Goal: Find specific page/section: Find specific page/section

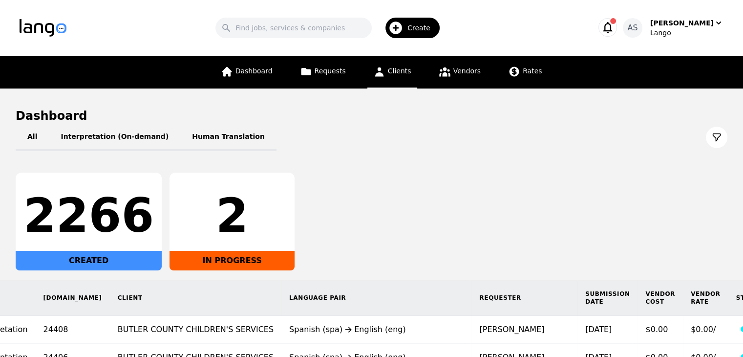
click at [387, 73] on link "Clients" at bounding box center [392, 72] width 50 height 33
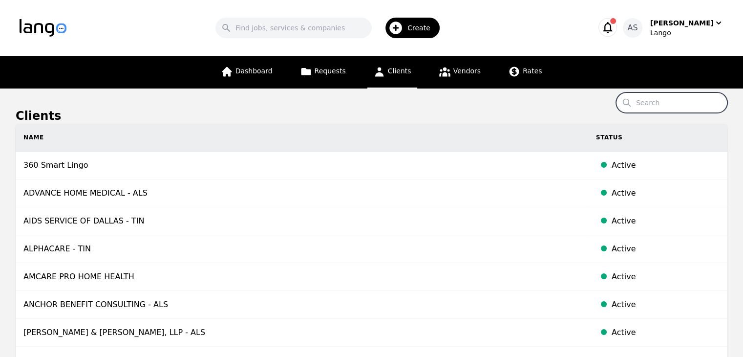
click at [670, 101] on input "Search" at bounding box center [671, 102] width 111 height 21
type input "central clinic"
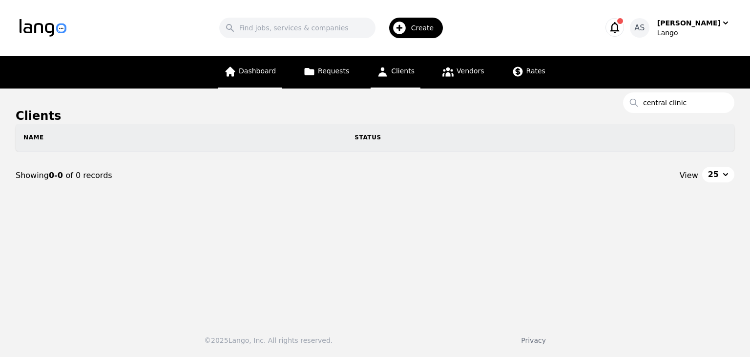
click at [282, 74] on link "Dashboard" at bounding box center [249, 72] width 63 height 33
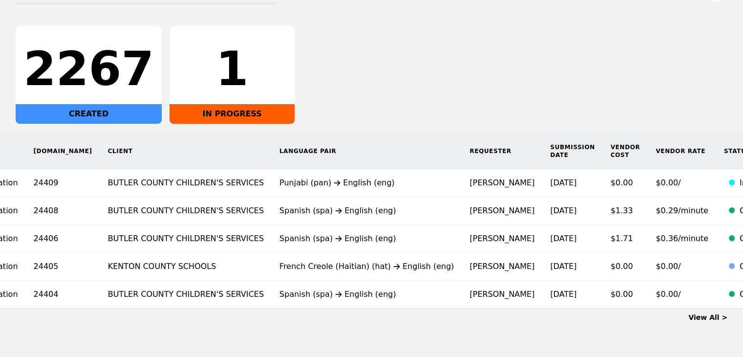
scroll to position [0, 135]
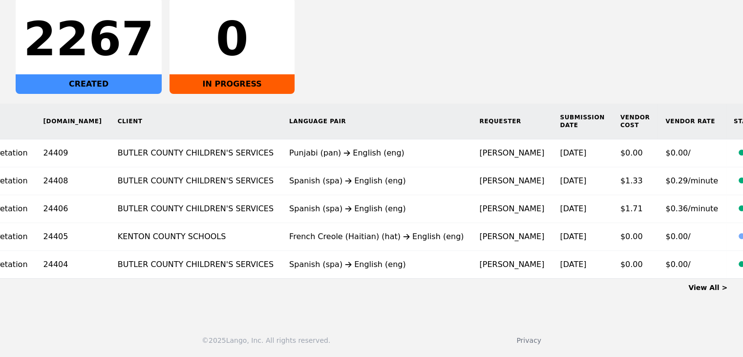
scroll to position [0, 150]
